Goal: Find specific page/section: Find specific page/section

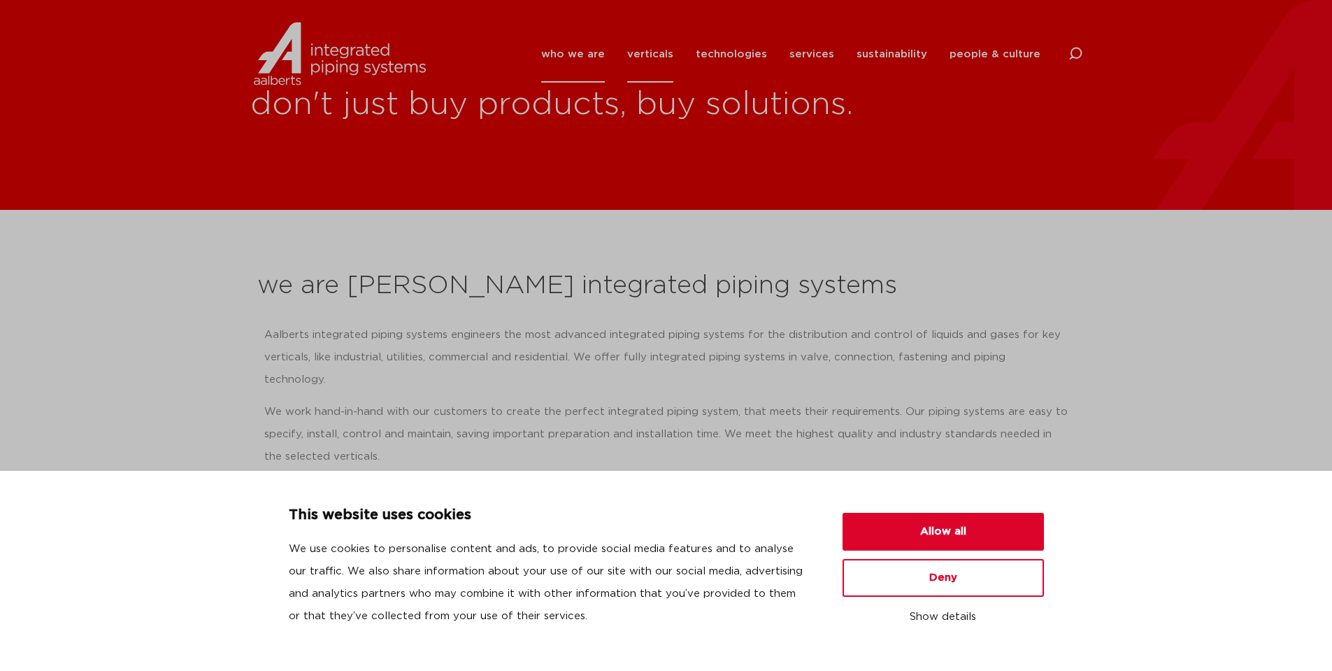
click at [648, 50] on link "verticals" at bounding box center [650, 54] width 46 height 57
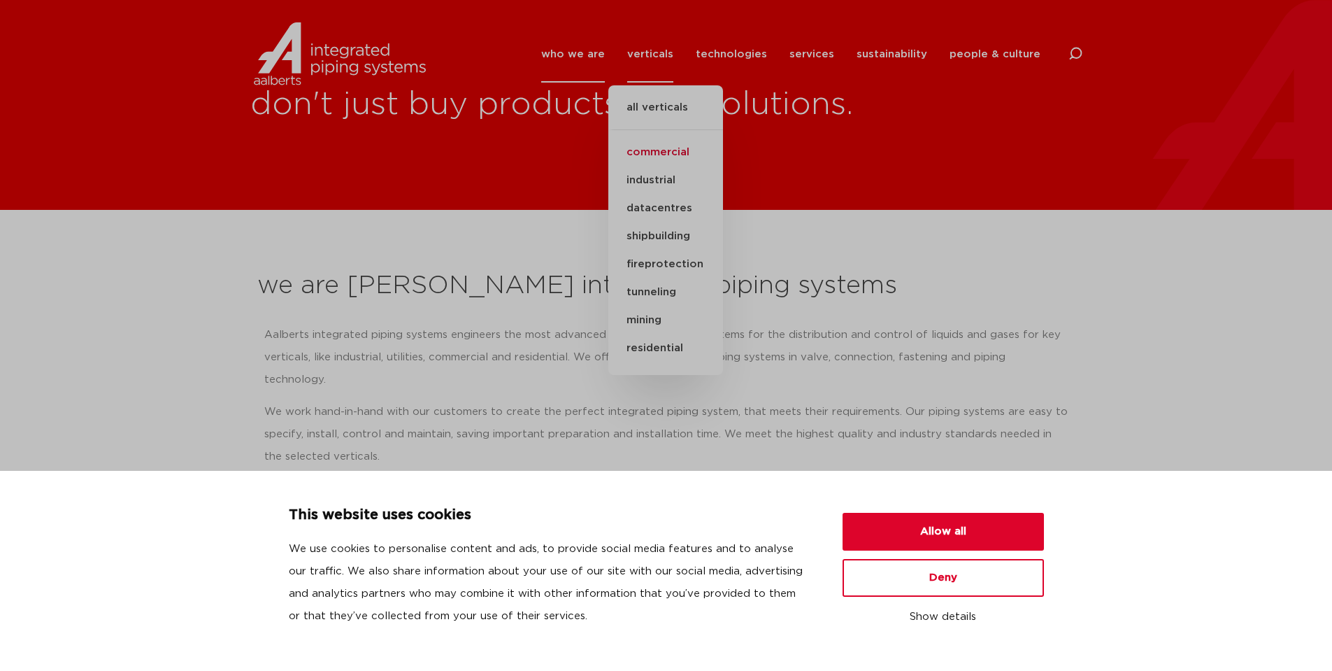
click at [672, 151] on link "commercial" at bounding box center [665, 152] width 115 height 28
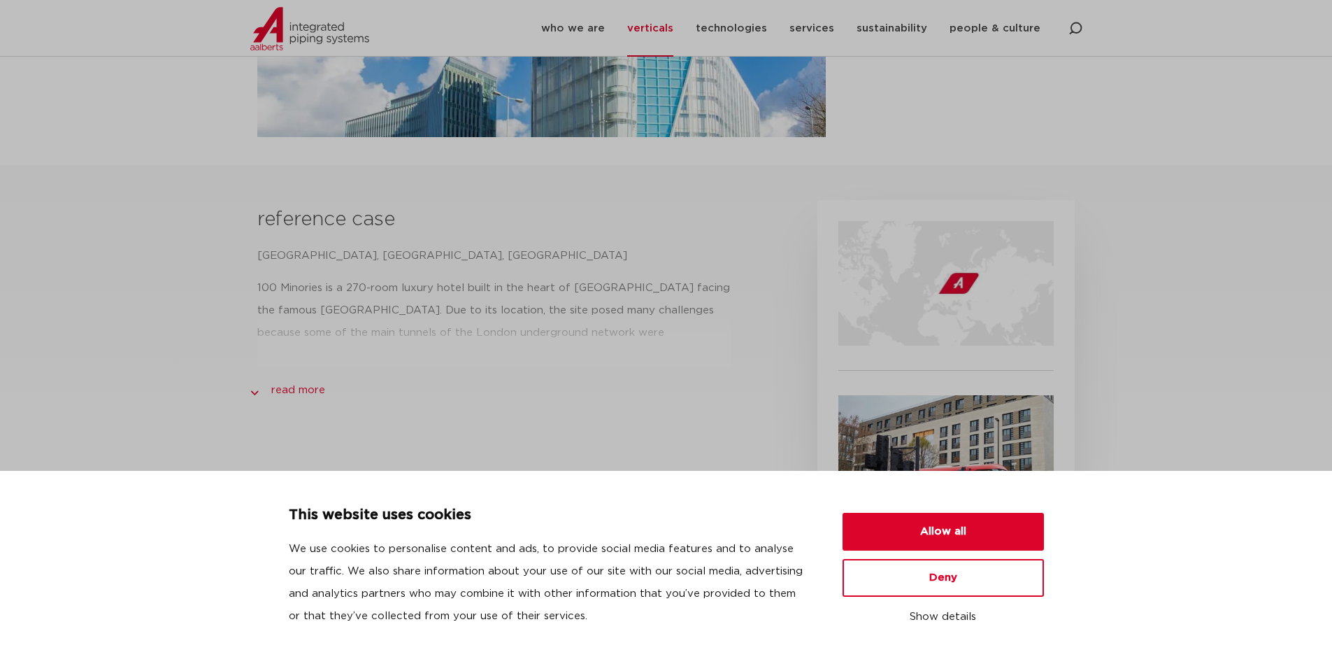
scroll to position [490, 0]
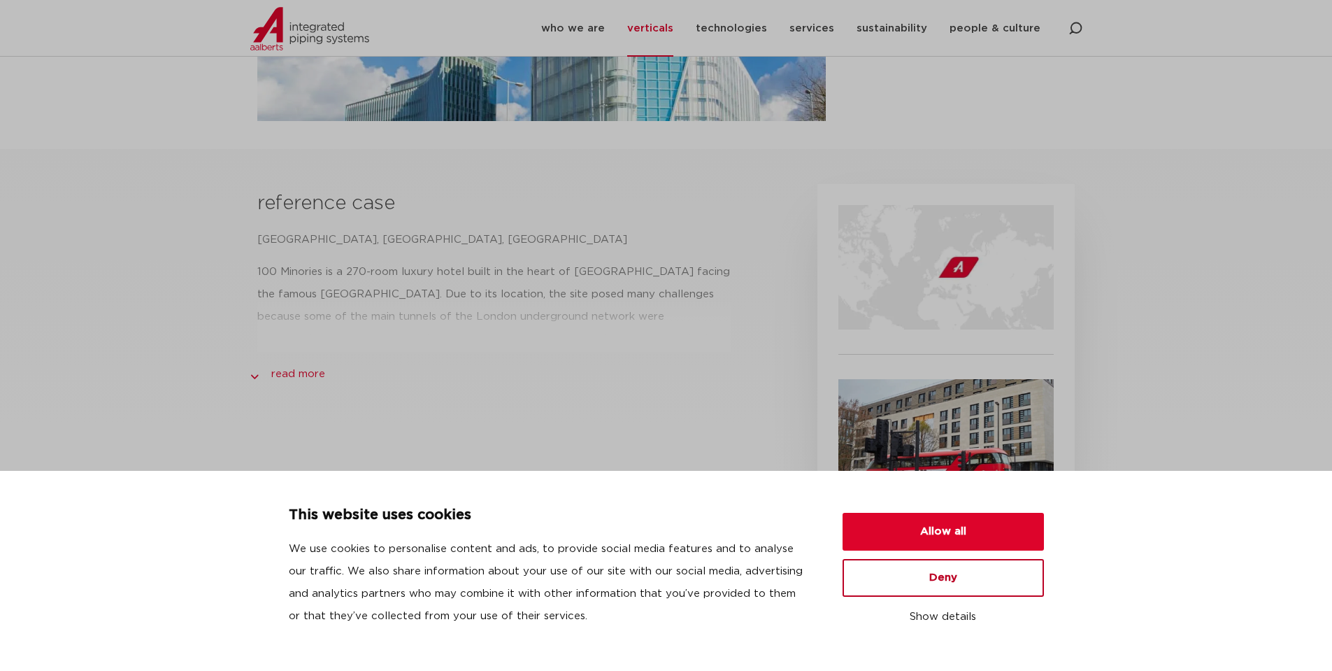
click at [986, 573] on button "Deny" at bounding box center [943, 578] width 201 height 38
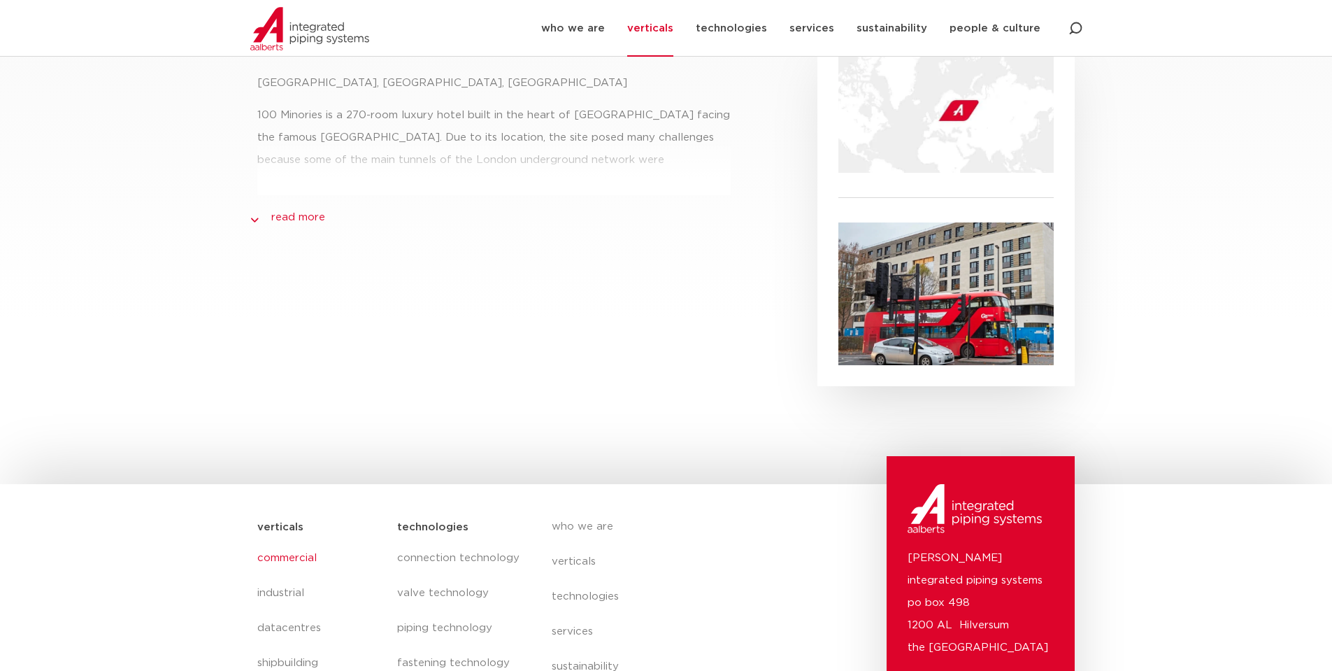
scroll to position [821, 0]
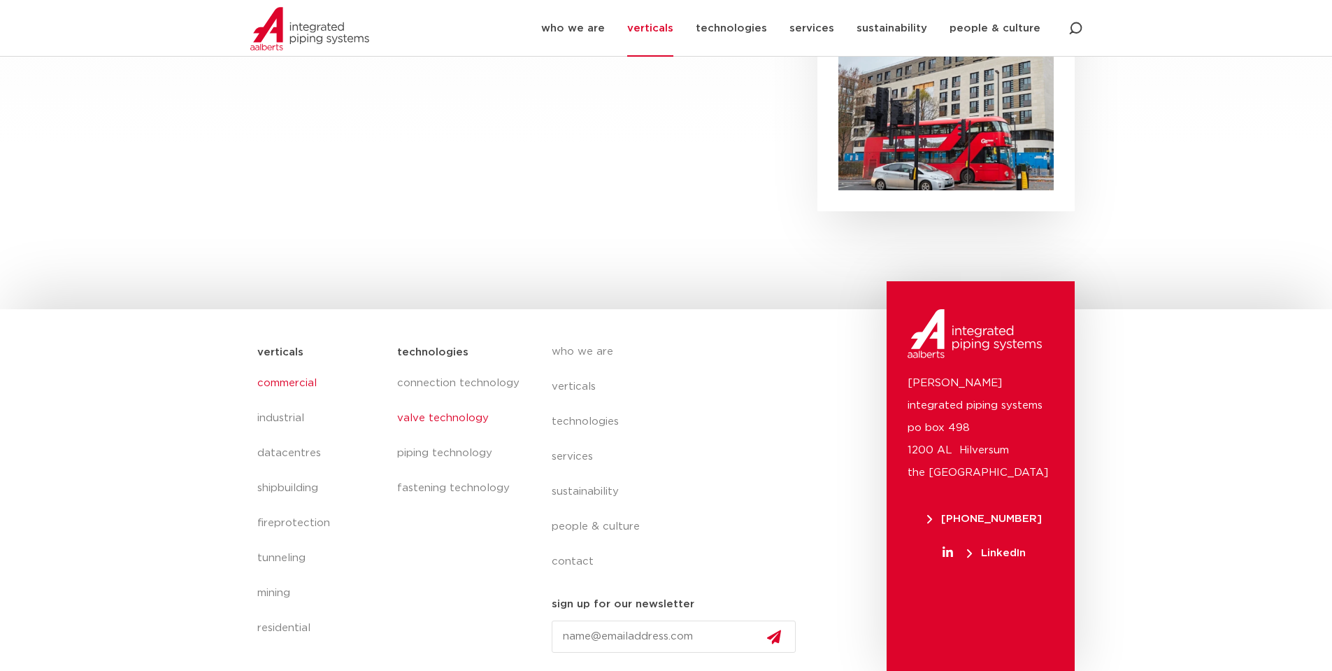
click at [435, 409] on link "valve technology" at bounding box center [460, 418] width 126 height 35
